Goal: Register for event/course

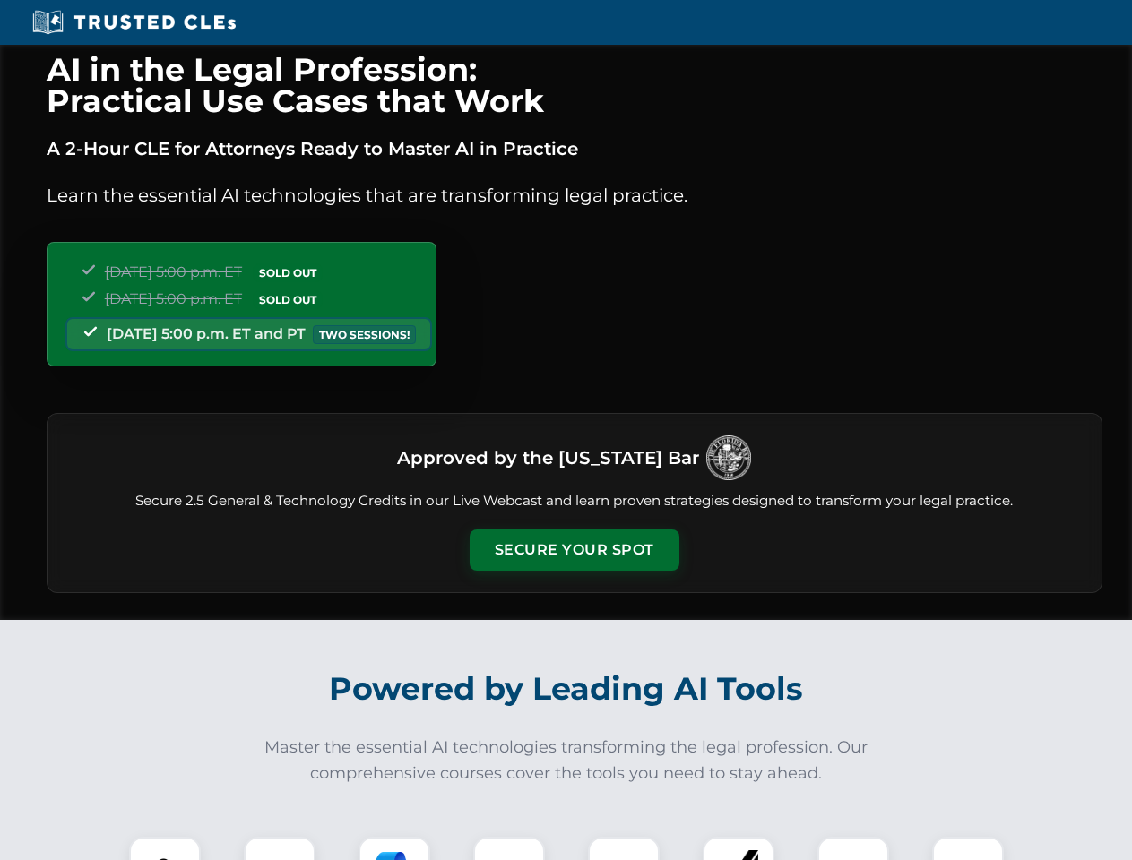
click at [573, 550] on button "Secure Your Spot" at bounding box center [574, 550] width 210 height 41
click at [165, 849] on img at bounding box center [165, 873] width 52 height 52
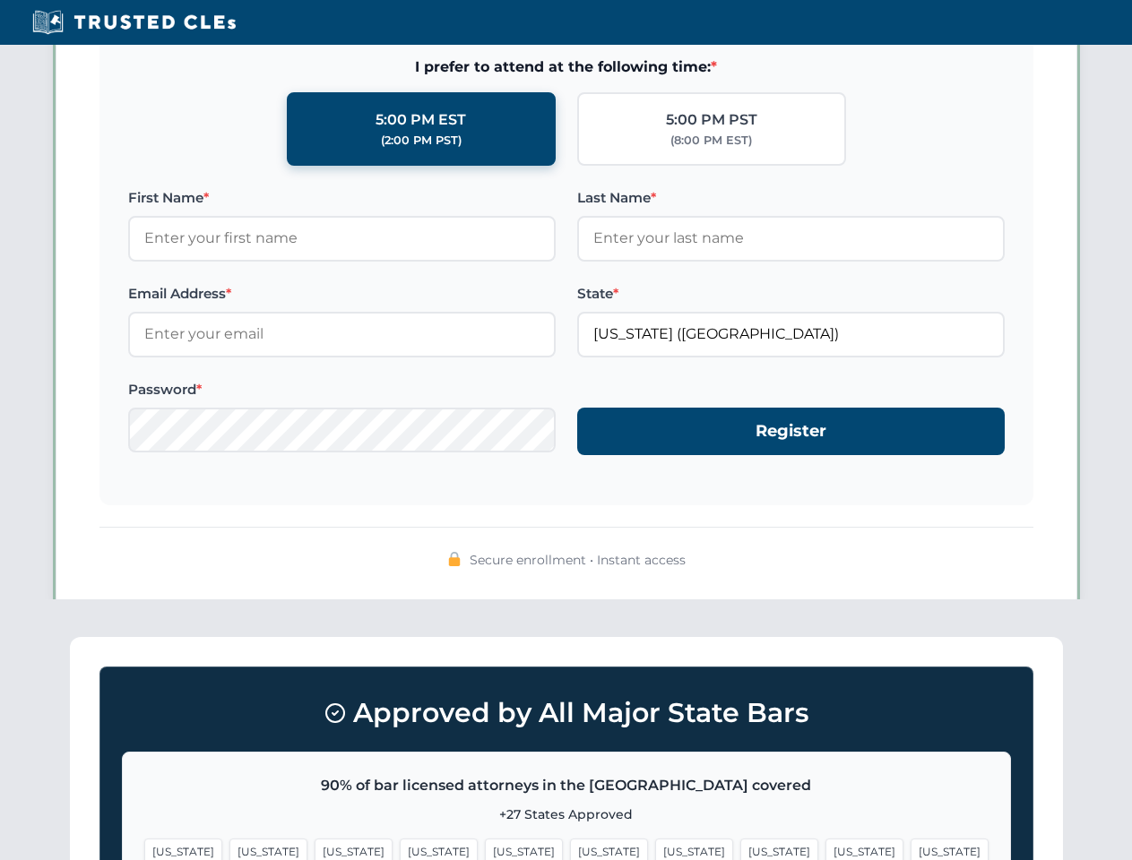
click at [655, 849] on span "[US_STATE]" at bounding box center [694, 852] width 78 height 26
click at [825, 849] on span "[US_STATE]" at bounding box center [864, 852] width 78 height 26
